Goal: Task Accomplishment & Management: Manage account settings

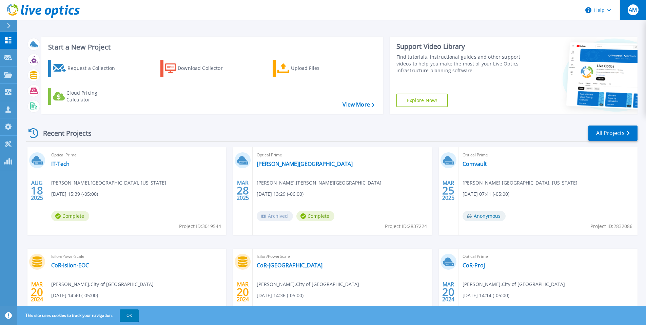
click at [642, 11] on button "AM" at bounding box center [633, 10] width 26 height 20
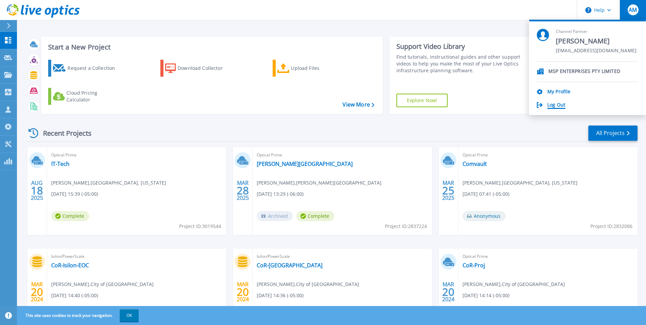
click at [555, 102] on link "Log Out" at bounding box center [557, 105] width 18 height 6
